Goal: Task Accomplishment & Management: Use online tool/utility

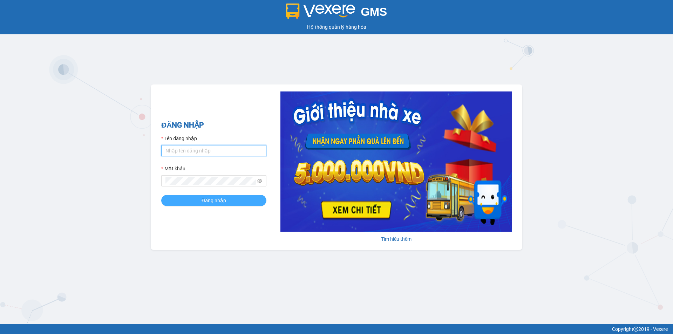
type input "camloan.cuctunglimo"
click at [231, 202] on button "Đăng nhập" at bounding box center [213, 200] width 105 height 11
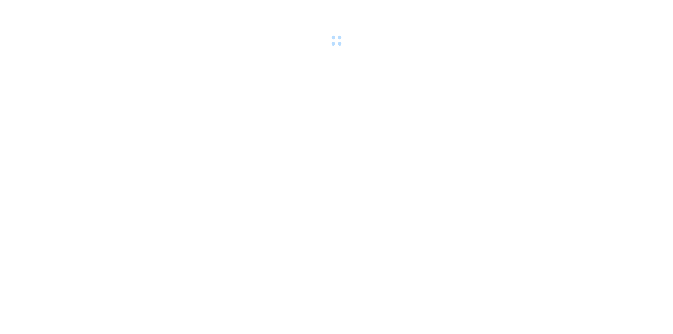
click at [509, 46] on div at bounding box center [336, 24] width 673 height 48
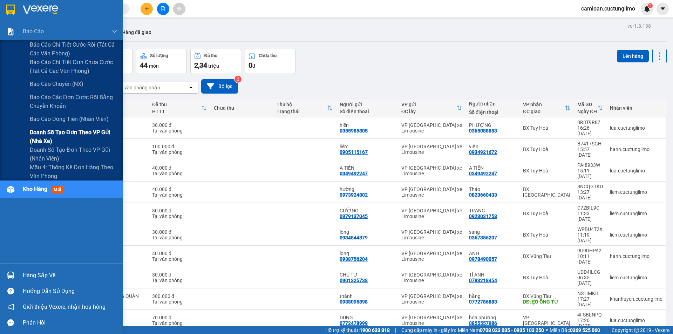
click at [40, 134] on span "Doanh số tạo đơn theo VP gửi (nhà xe)" at bounding box center [74, 137] width 88 height 18
